Goal: Use online tool/utility: Utilize a website feature to perform a specific function

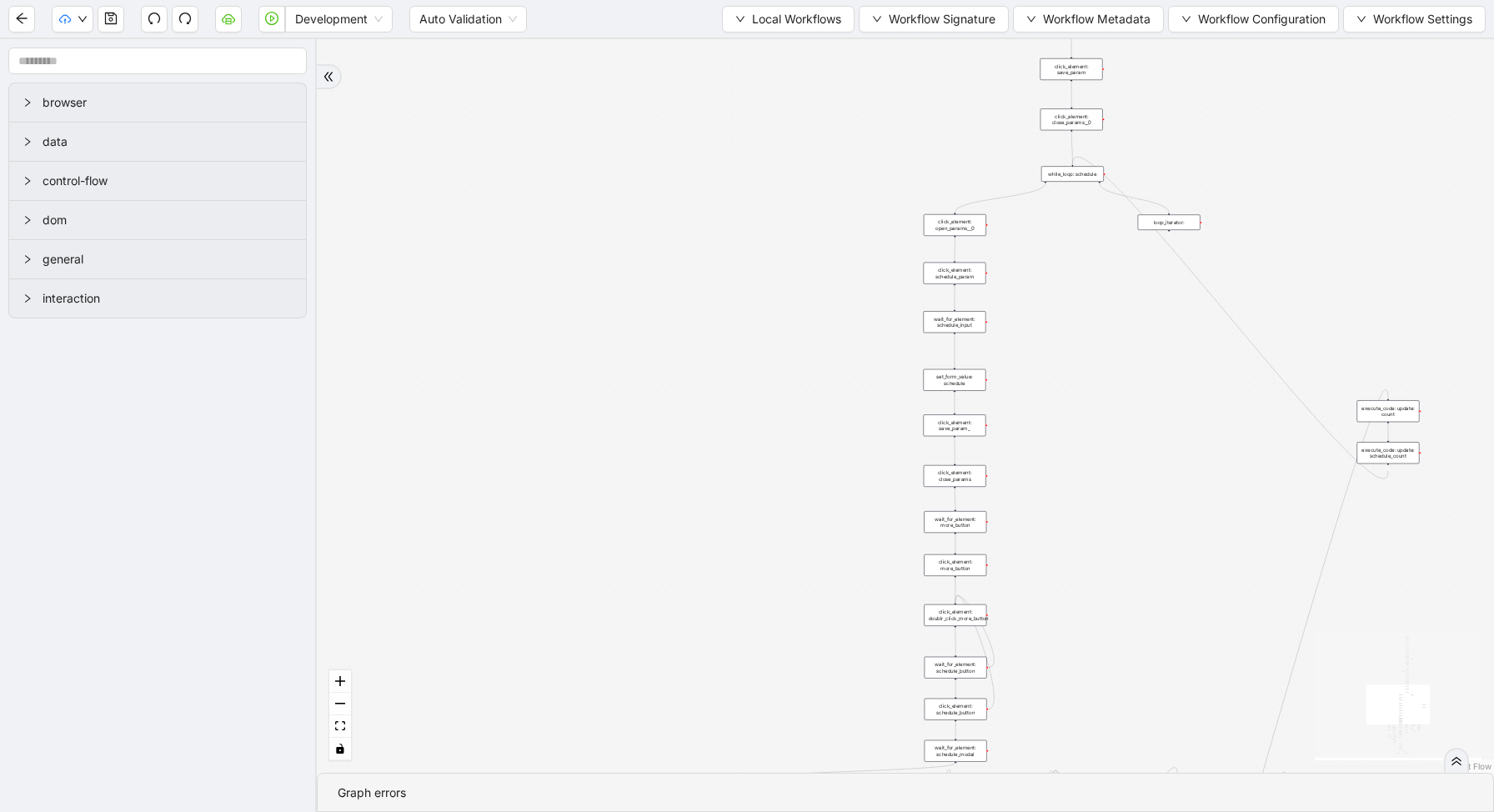
click at [1330, 128] on div "trigger new_tab: wait_until_loaded: wait_for_element: param_menu click_element:…" at bounding box center [906, 406] width 1177 height 734
click at [795, 30] on button "Local Workflows" at bounding box center [789, 19] width 133 height 27
click at [782, 42] on span "Select" at bounding box center [780, 51] width 109 height 18
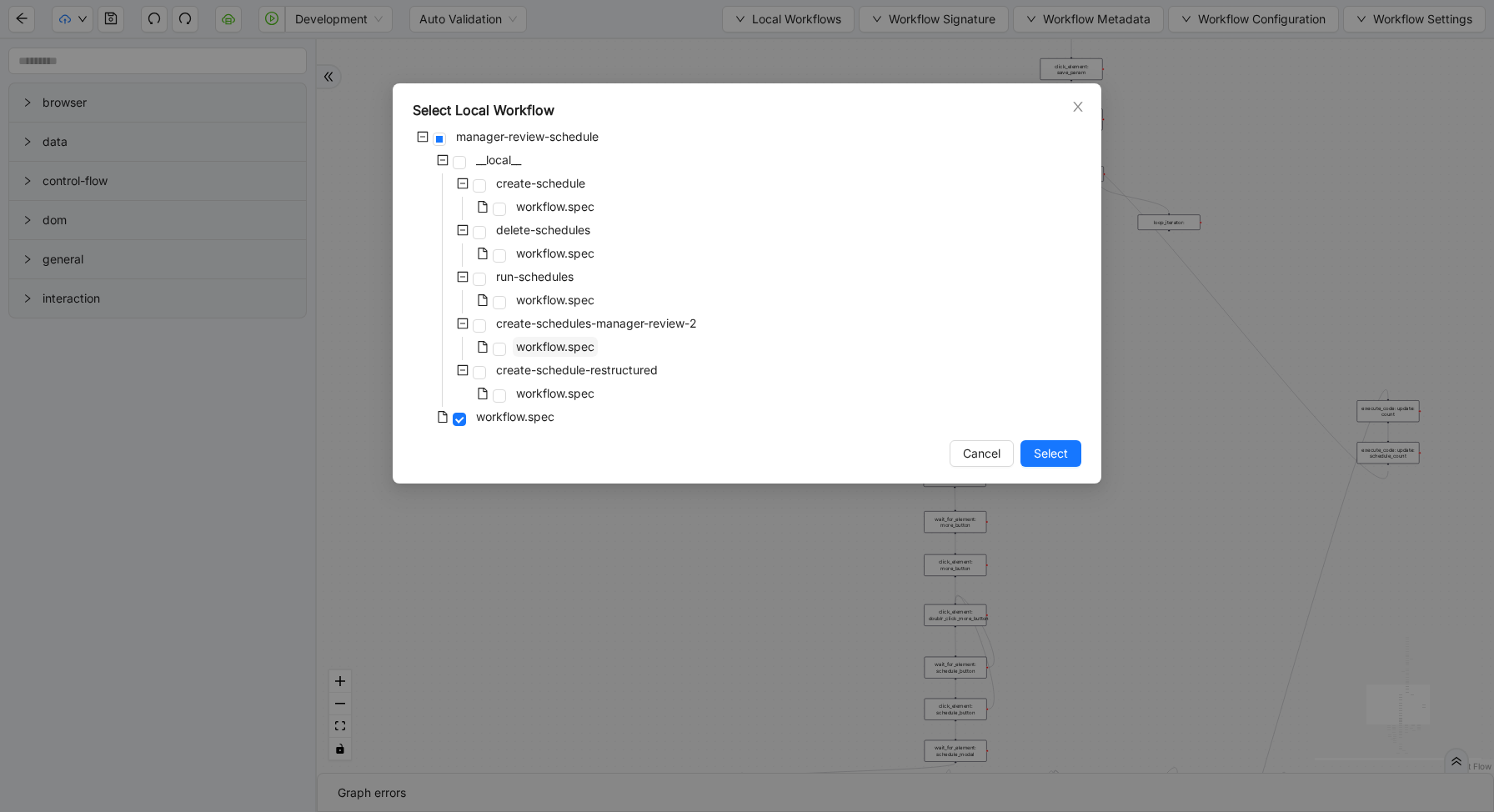
click at [570, 348] on span "workflow.spec" at bounding box center [554, 347] width 78 height 14
click at [1046, 450] on span "Select" at bounding box center [1051, 454] width 34 height 18
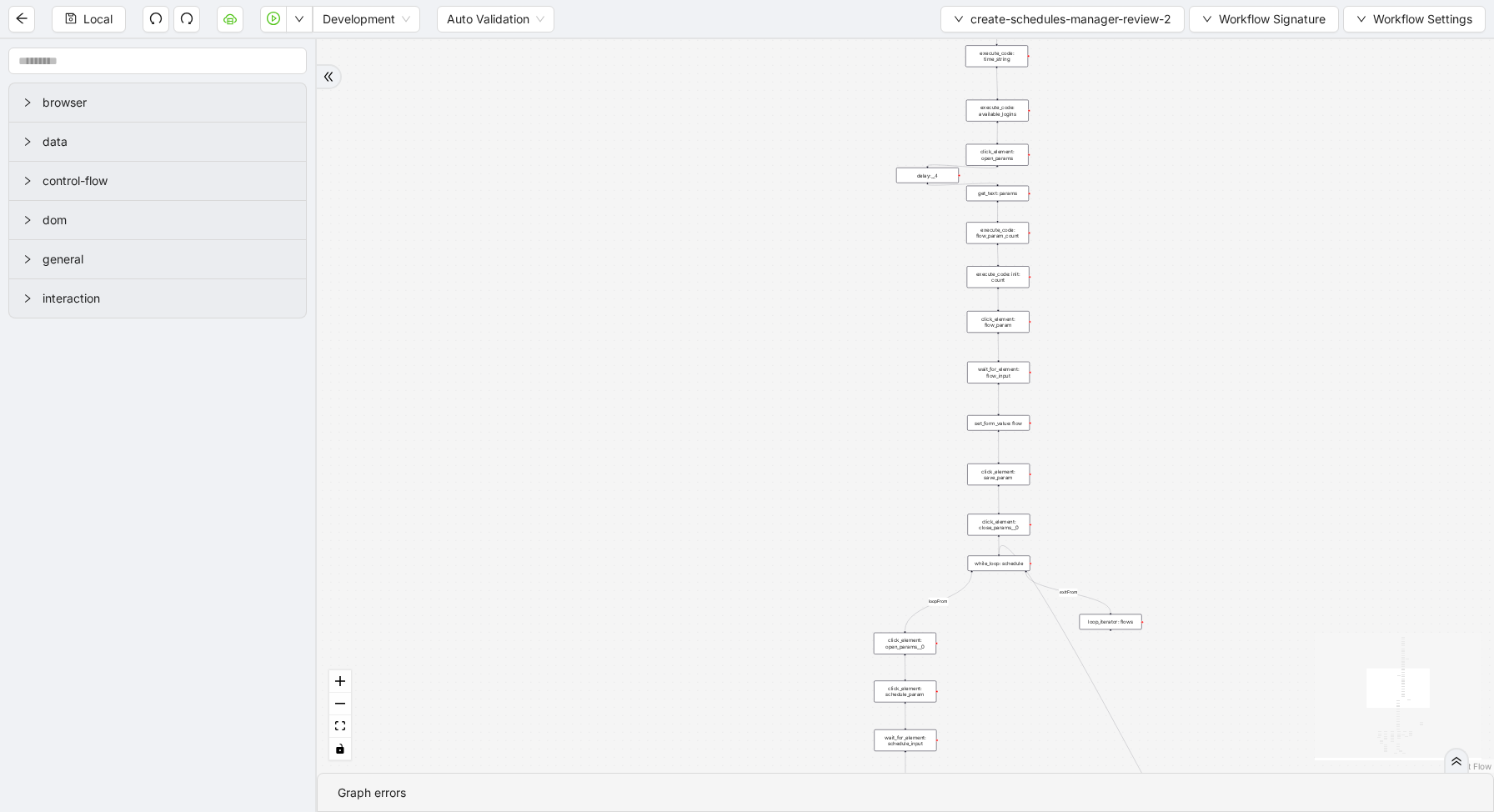
drag, startPoint x: 1117, startPoint y: 144, endPoint x: 1056, endPoint y: 386, distance: 249.6
click at [1056, 387] on div "loopFrom fallback enable_retry has_error fallback exitFrom is_selected fallback…" at bounding box center [906, 406] width 1177 height 734
drag, startPoint x: 1038, startPoint y: 247, endPoint x: 1036, endPoint y: 317, distance: 70.0
click at [1037, 317] on div "loopFrom fallback enable_retry has_error fallback exitFrom is_selected fallback…" at bounding box center [906, 406] width 1177 height 734
click at [981, 148] on div "loop_data: flows" at bounding box center [977, 146] width 63 height 16
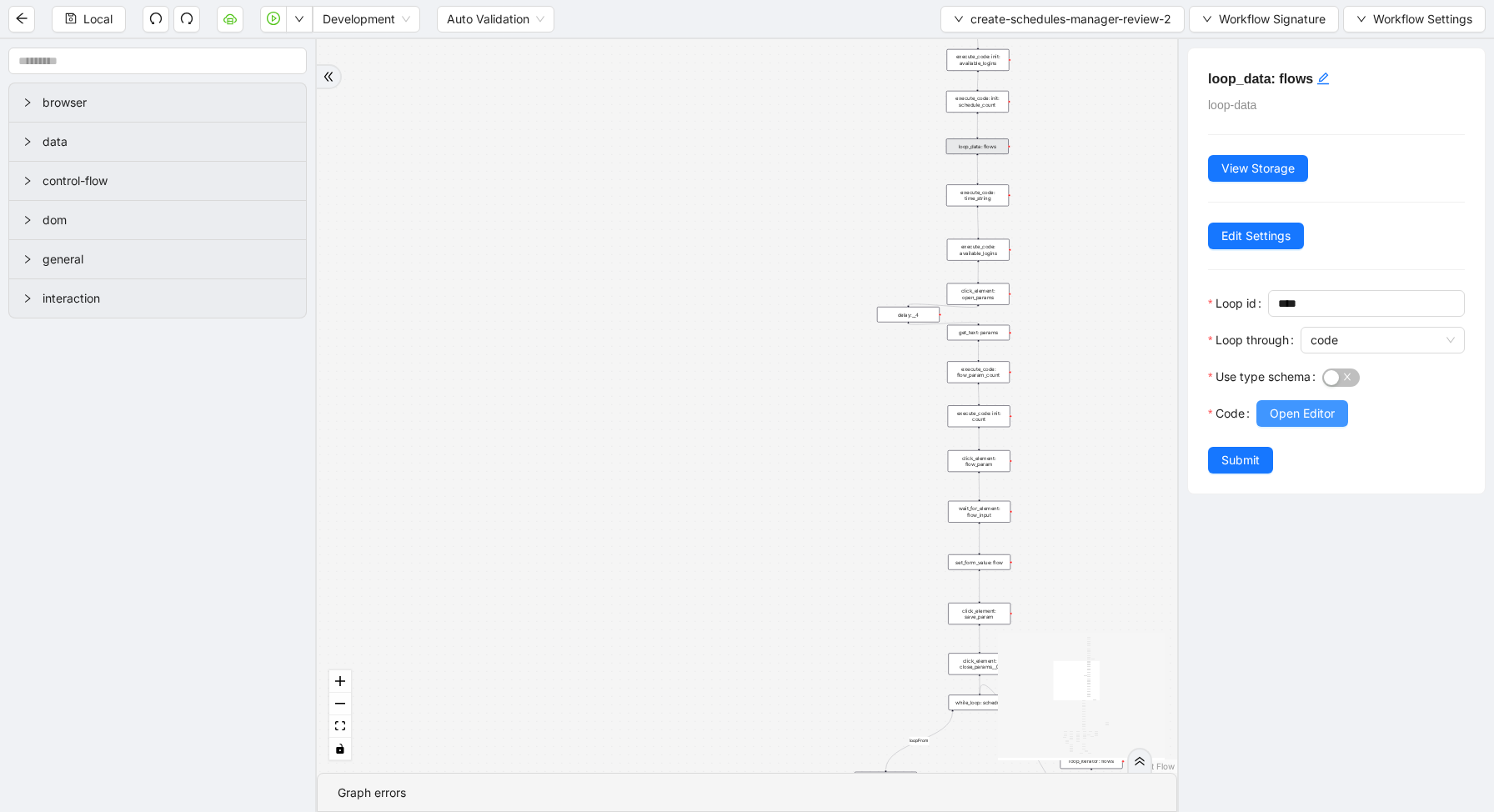
click at [1292, 411] on span "Open Editor" at bounding box center [1302, 413] width 65 height 18
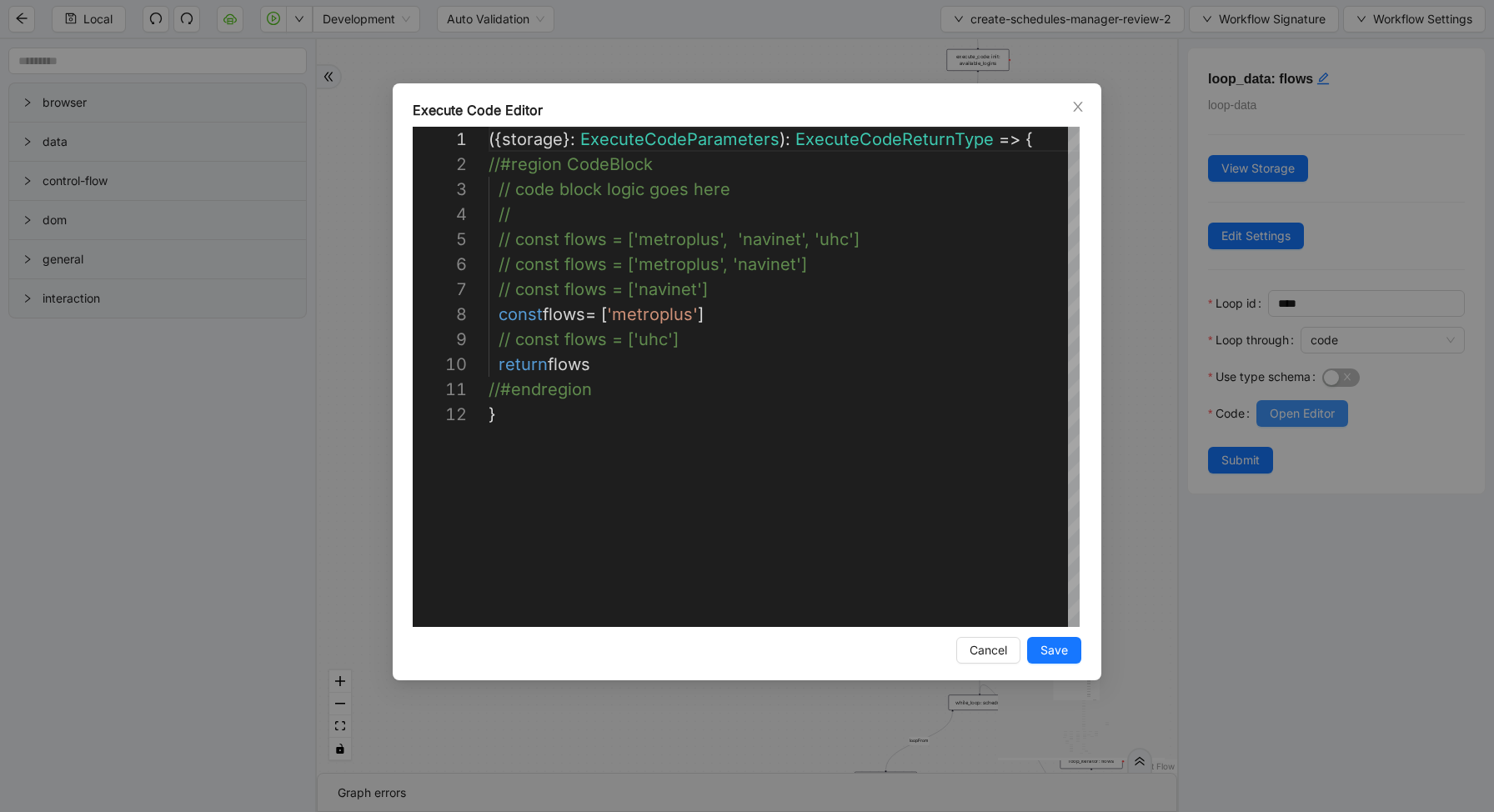
scroll to position [250, 0]
click at [1145, 340] on div "**********" at bounding box center [747, 406] width 1494 height 812
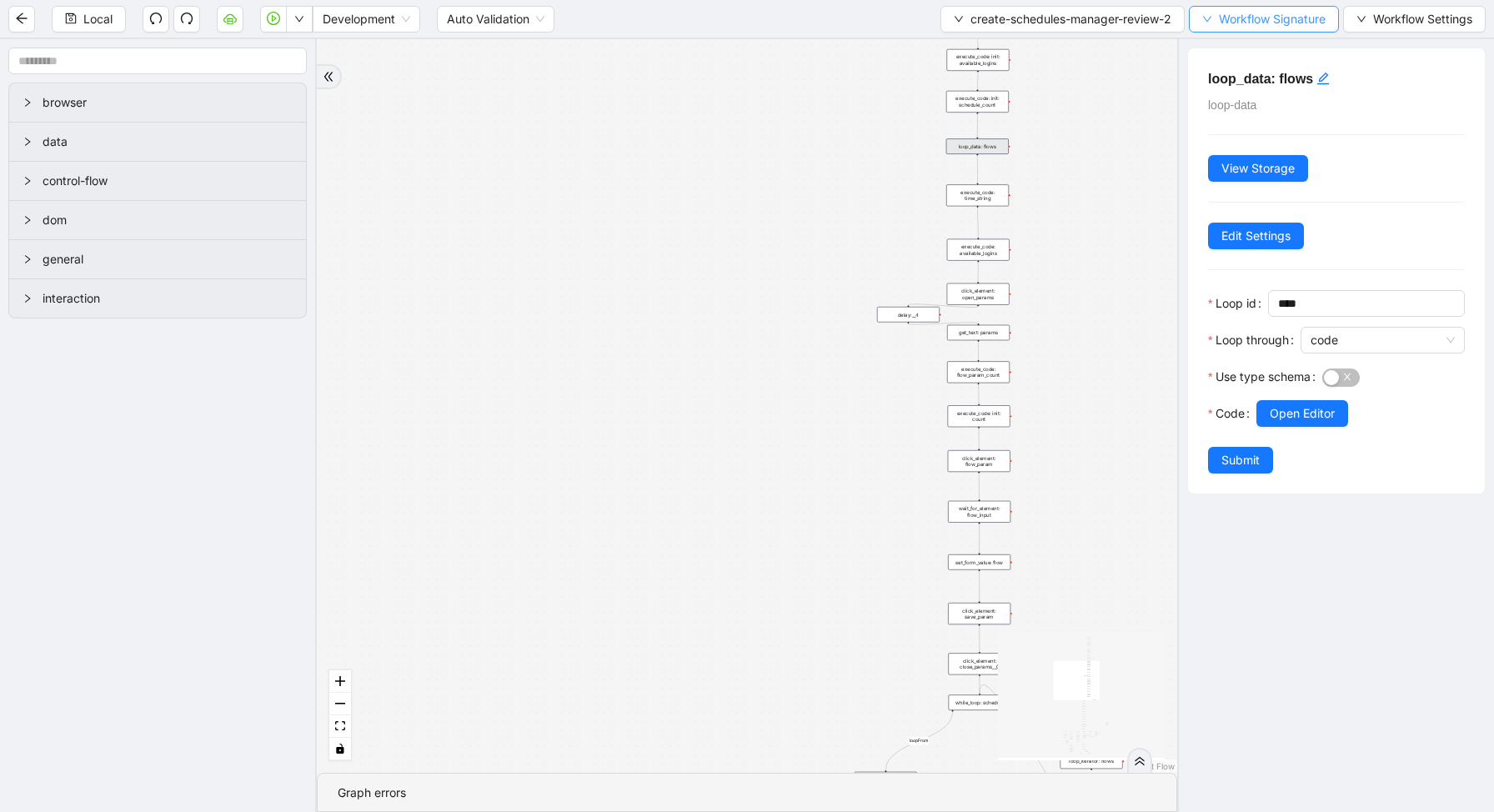
click at [1223, 21] on span "Workflow Signature" at bounding box center [1272, 19] width 107 height 18
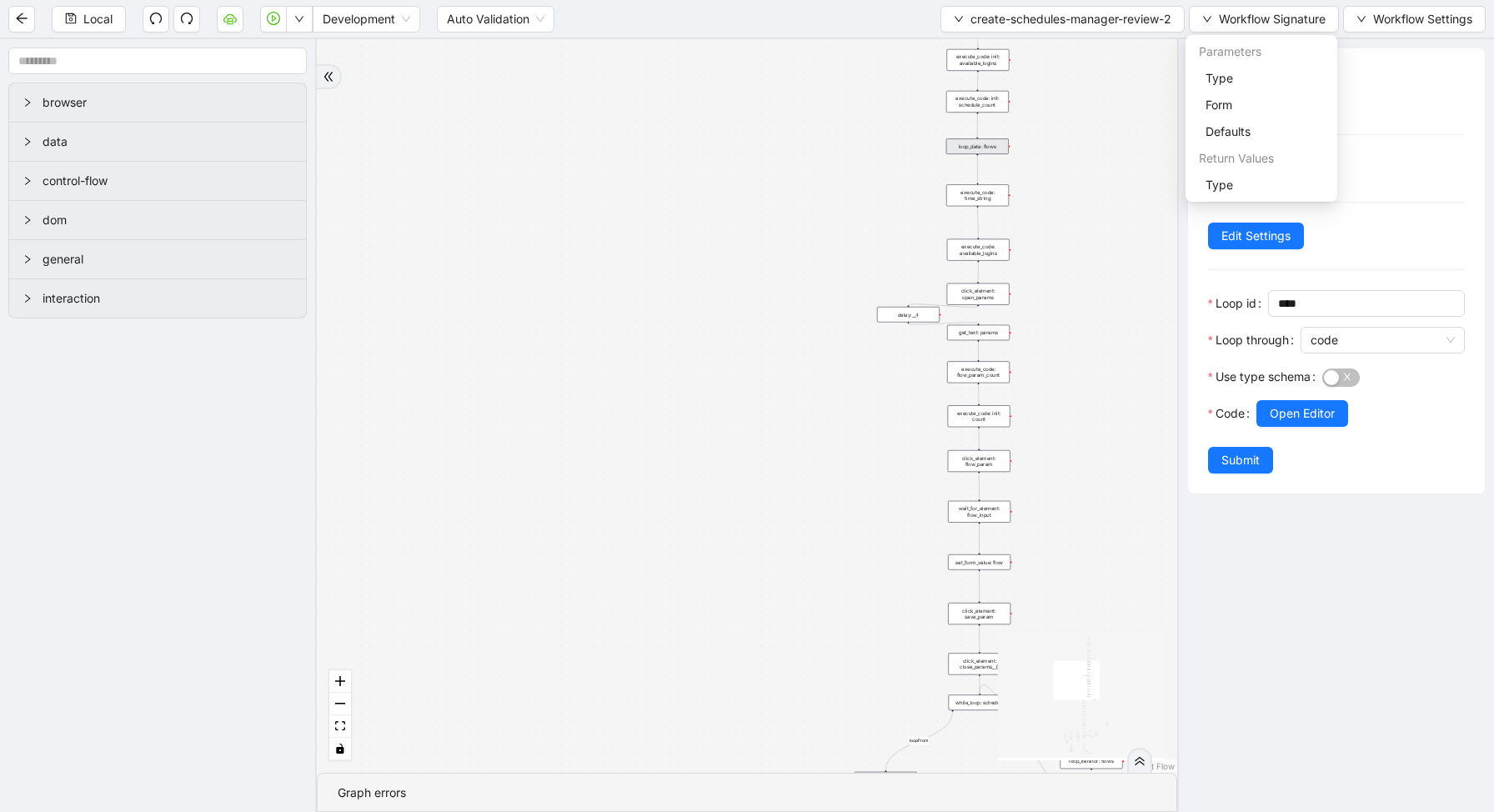
click at [1101, 106] on div "loopFrom fallback enable_retry has_error fallback exitFrom is_selected fallback…" at bounding box center [747, 406] width 861 height 734
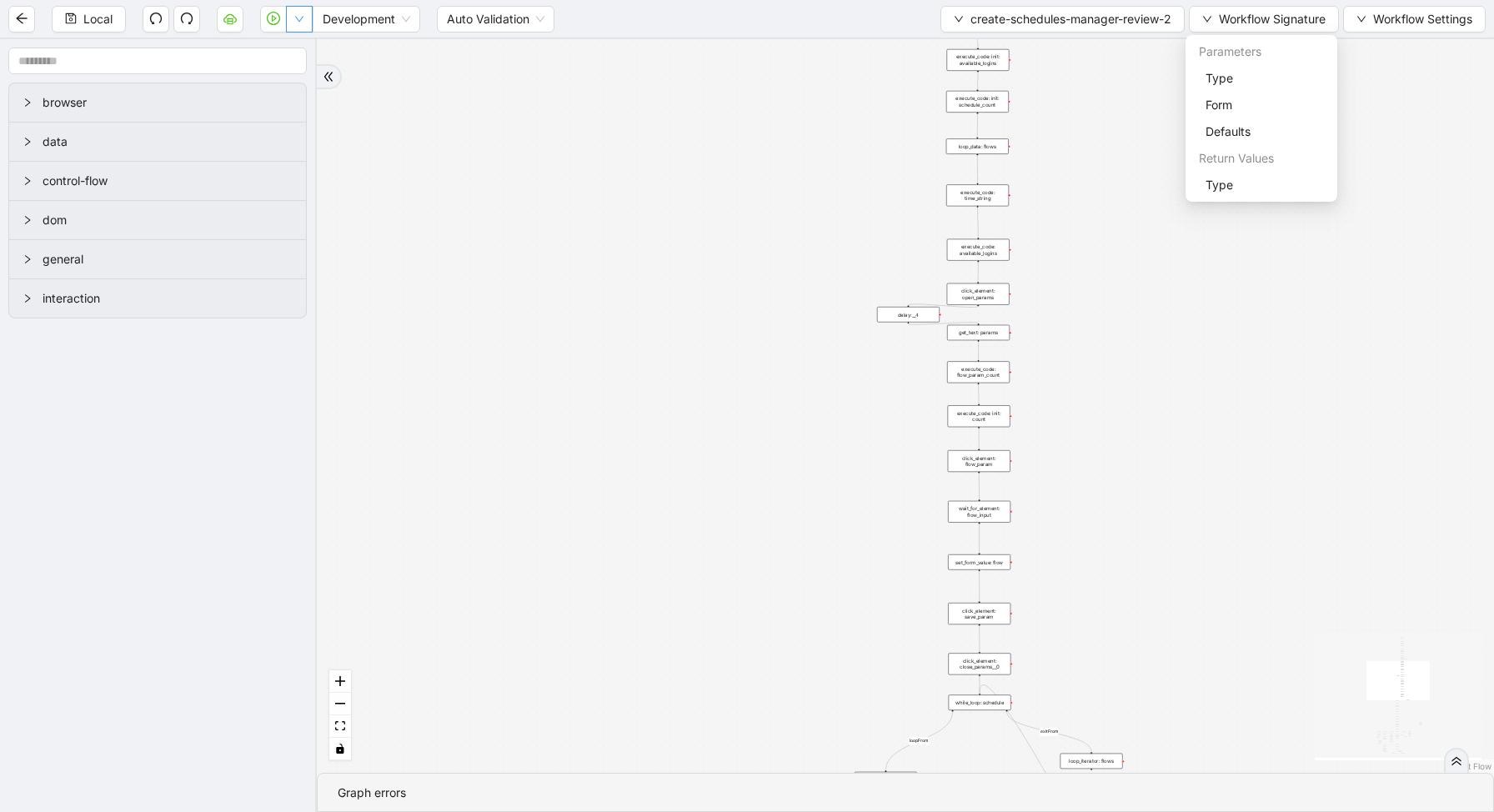
click at [305, 25] on button "button" at bounding box center [299, 19] width 27 height 27
click at [302, 57] on li "Run local workflow" at bounding box center [245, 52] width 121 height 27
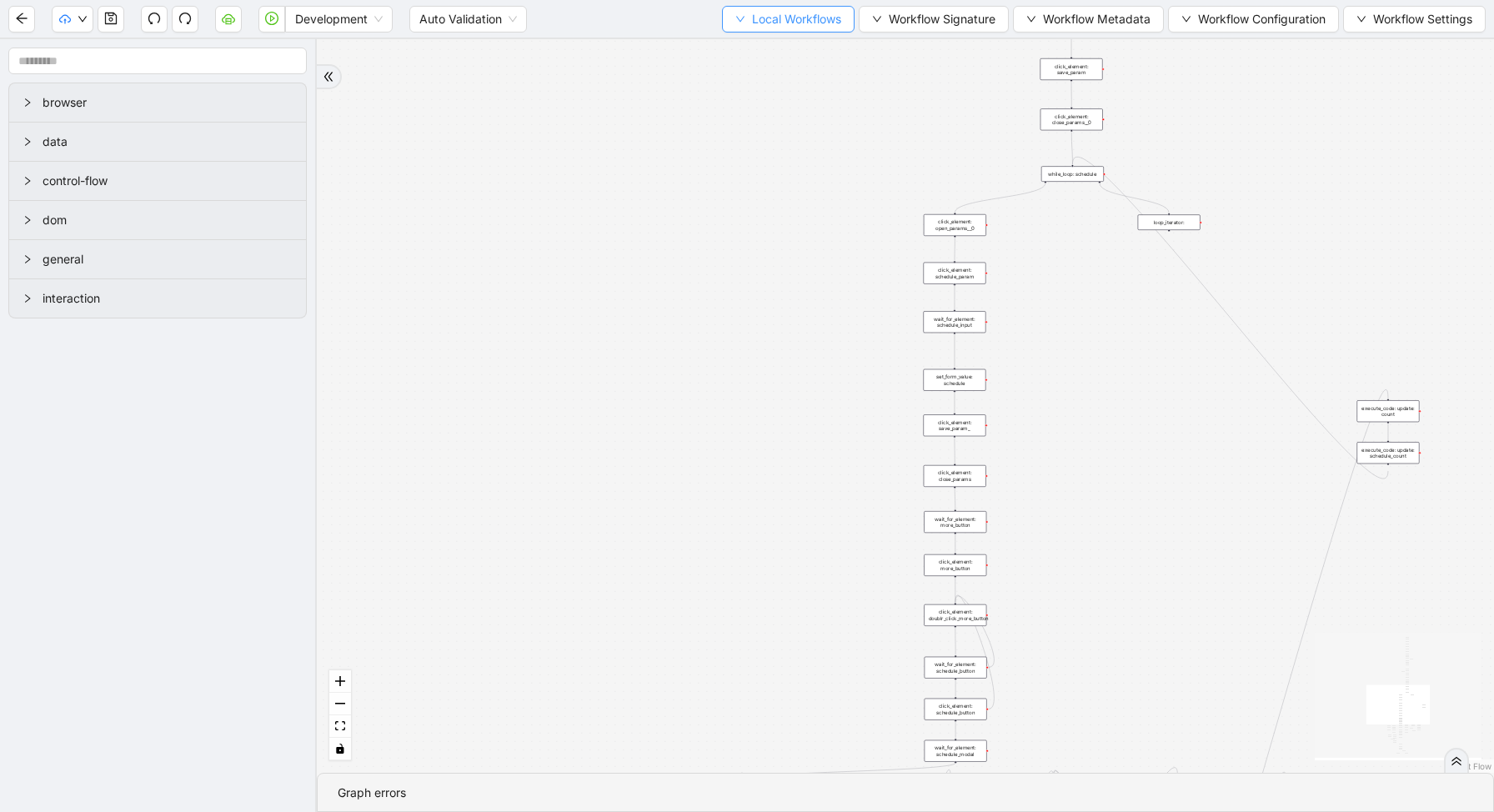
click at [804, 29] on button "Local Workflows" at bounding box center [789, 19] width 133 height 27
click at [791, 61] on li "Select" at bounding box center [780, 52] width 128 height 27
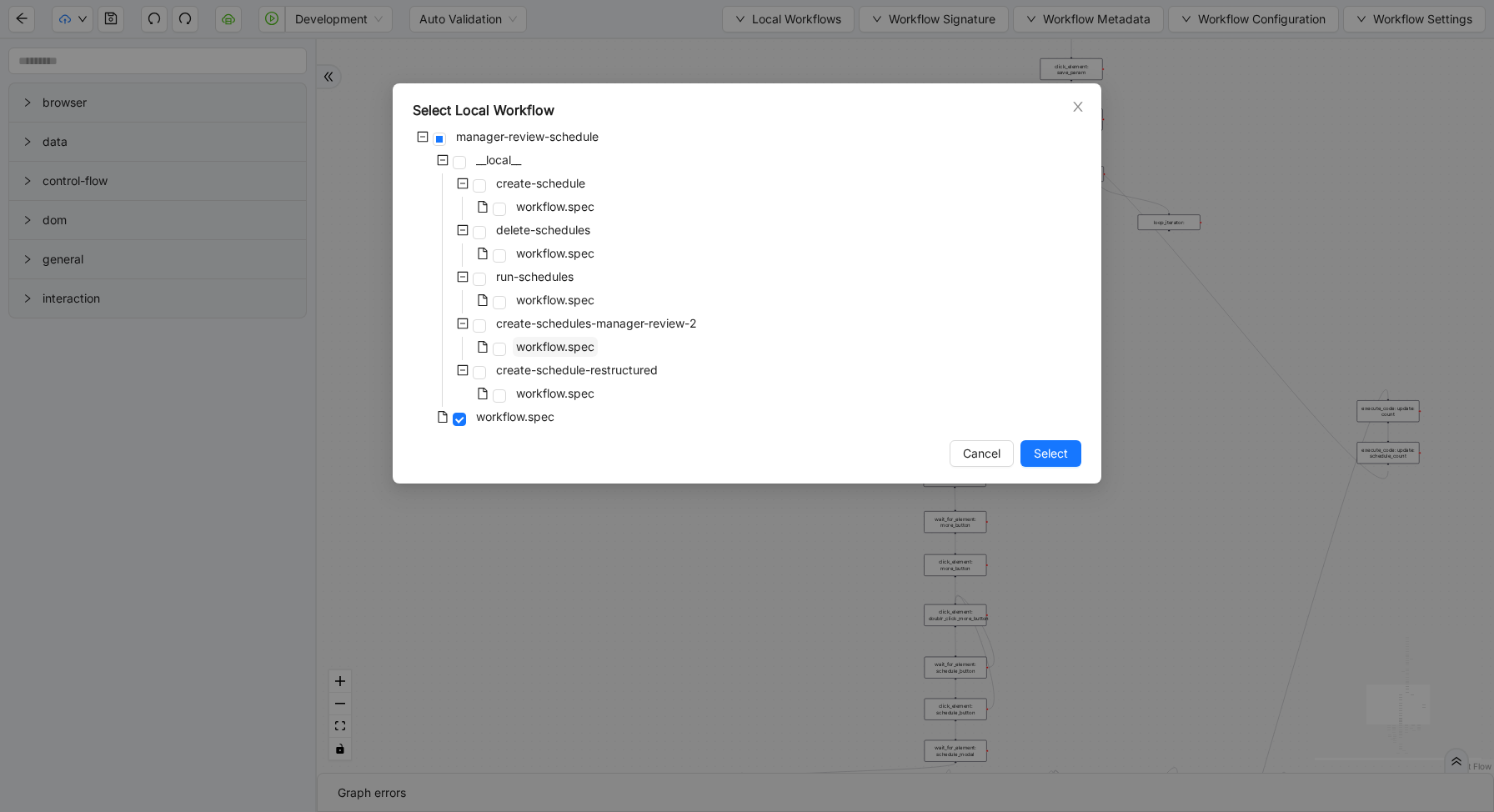
click at [582, 339] on span "workflow.spec" at bounding box center [555, 347] width 85 height 20
click at [1048, 452] on span "Select" at bounding box center [1051, 454] width 34 height 18
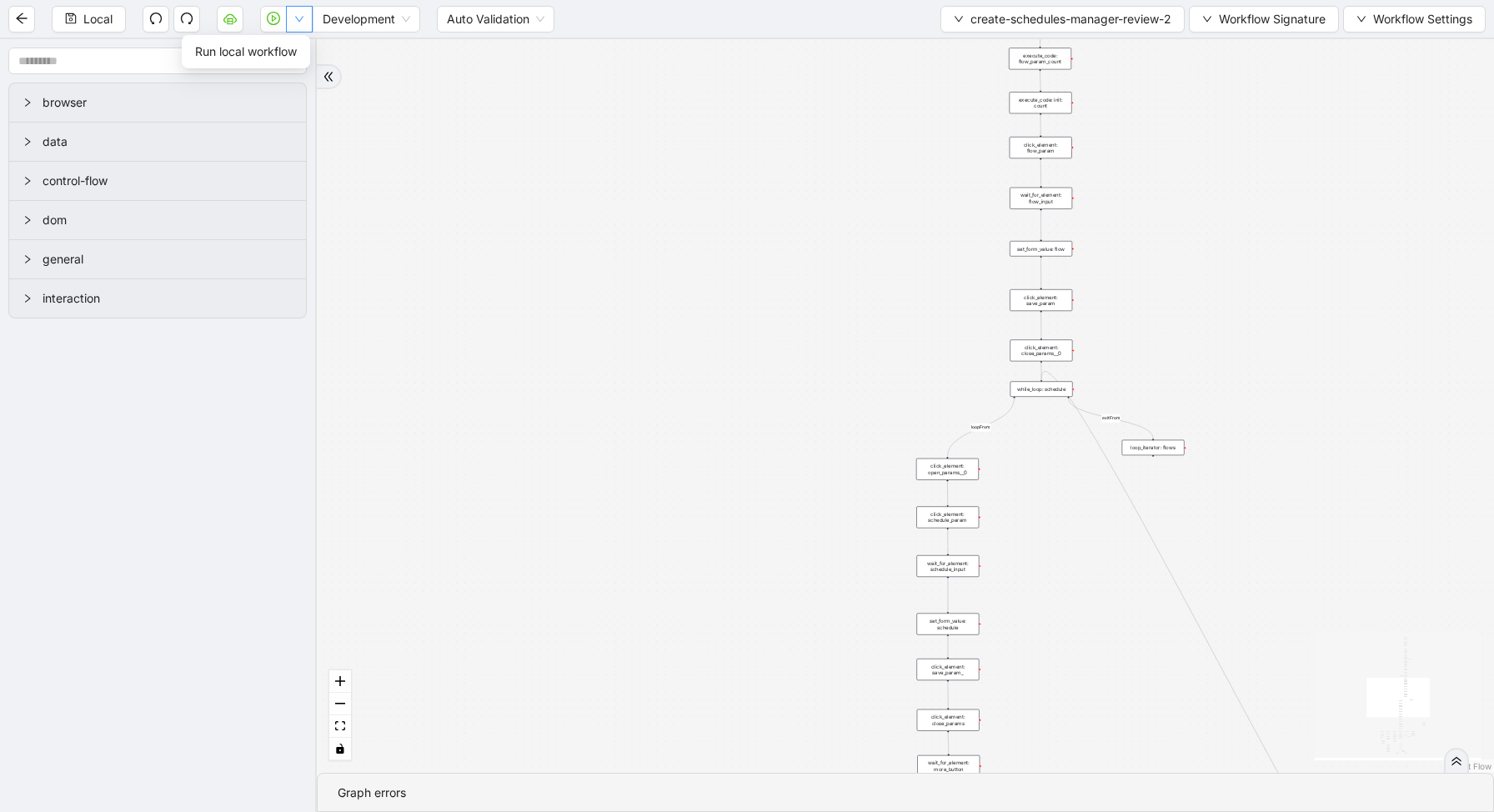
click at [295, 14] on icon "down" at bounding box center [299, 19] width 10 height 10
click at [295, 19] on icon "down" at bounding box center [299, 19] width 10 height 10
click at [288, 45] on span "Run local workflow" at bounding box center [245, 51] width 102 height 18
